Goal: Use online tool/utility

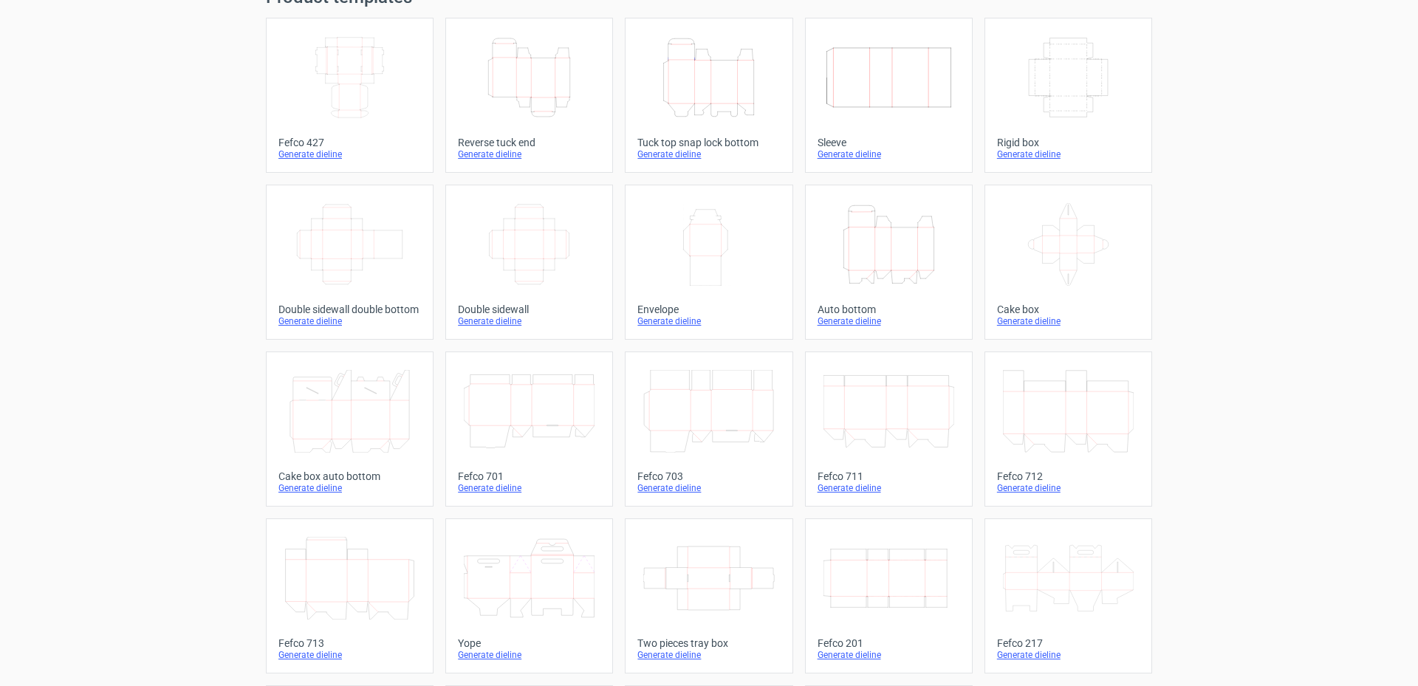
scroll to position [74, 0]
click at [719, 225] on icon "Width Height" at bounding box center [708, 241] width 131 height 83
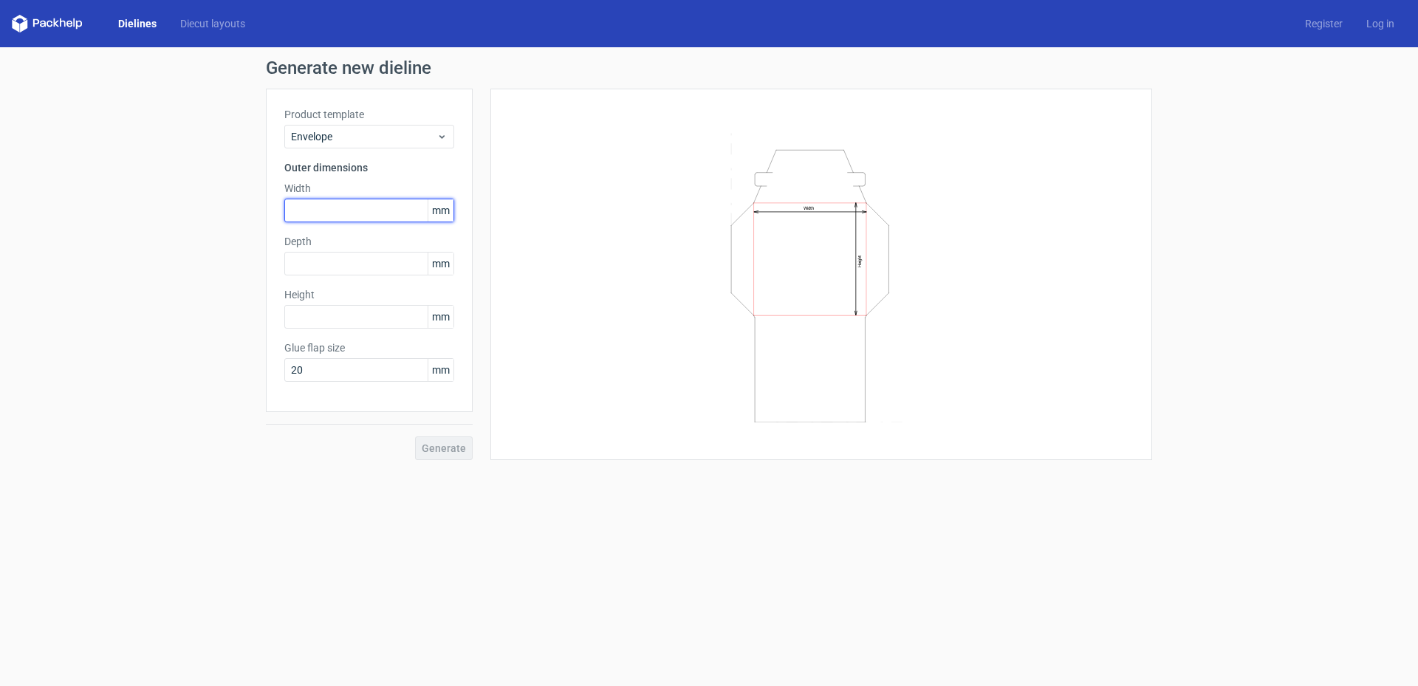
click at [327, 209] on input "text" at bounding box center [369, 211] width 170 height 24
type input "220"
click at [336, 266] on input "text" at bounding box center [369, 264] width 170 height 24
click at [147, 256] on div "Generate new dieline Product template Envelope Outer dimensions Width 220 mm De…" at bounding box center [709, 259] width 1418 height 425
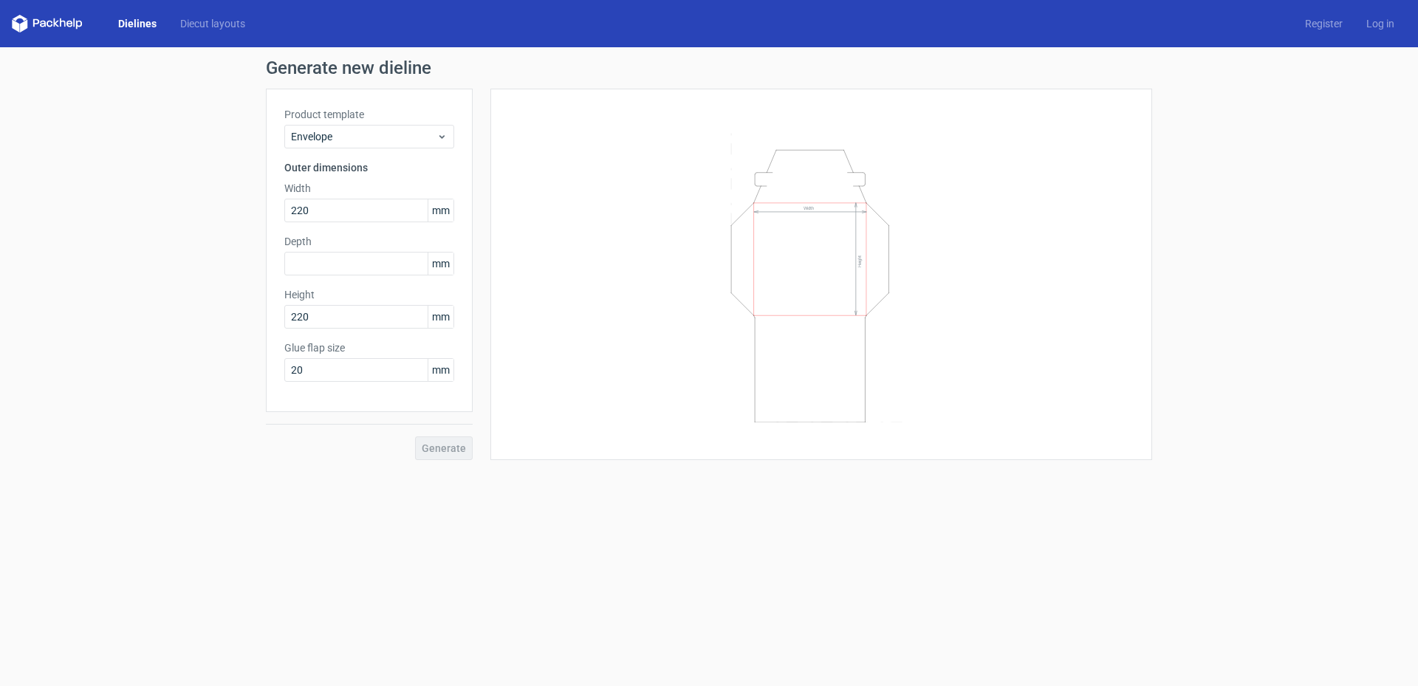
click at [131, 22] on link "Dielines" at bounding box center [137, 23] width 62 height 15
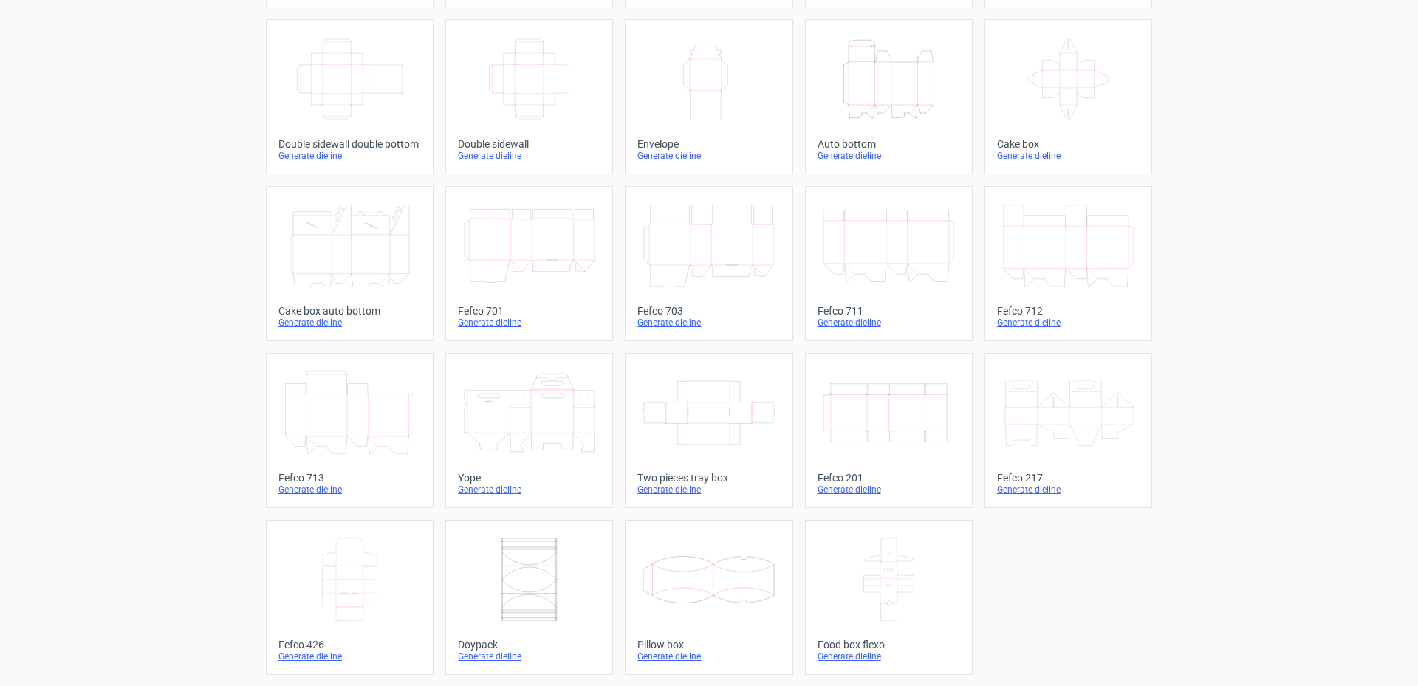
scroll to position [237, 0]
click at [677, 74] on icon "Width Height" at bounding box center [708, 78] width 131 height 83
